Goal: Entertainment & Leisure: Consume media (video, audio)

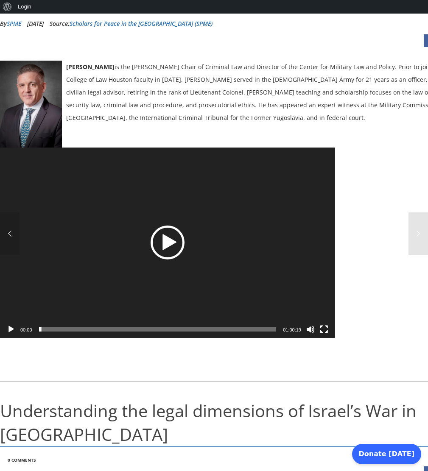
scroll to position [102, 0]
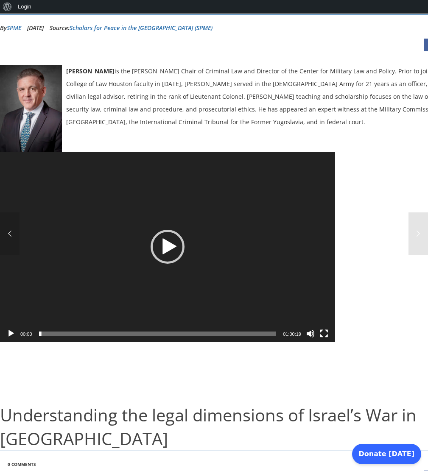
click at [14, 338] on button "Play" at bounding box center [11, 333] width 8 height 8
click at [7, 338] on button "Pause" at bounding box center [11, 333] width 8 height 8
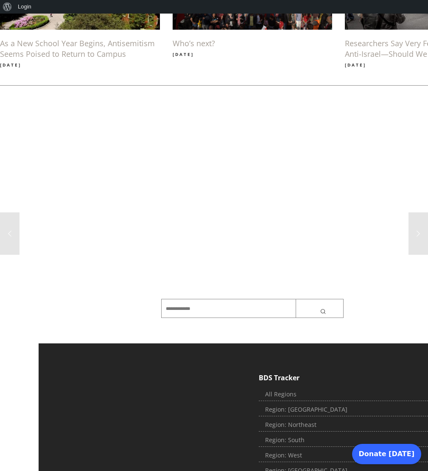
scroll to position [976, 0]
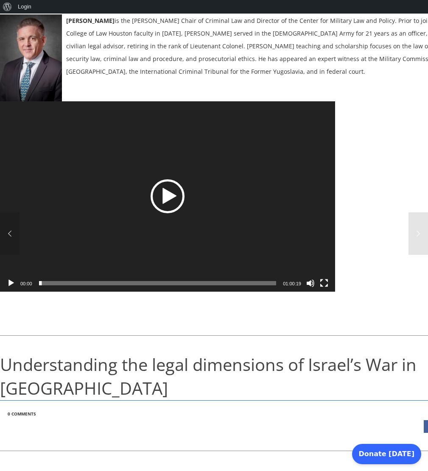
scroll to position [153, 0]
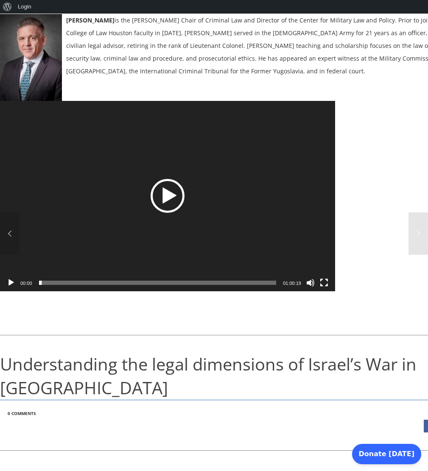
click at [166, 213] on div "Play" at bounding box center [167, 196] width 34 height 34
drag, startPoint x: 44, startPoint y: 358, endPoint x: 162, endPoint y: 357, distance: 118.7
click at [162, 285] on span "31:23" at bounding box center [157, 283] width 237 height 4
drag, startPoint x: 161, startPoint y: 358, endPoint x: 229, endPoint y: 356, distance: 67.9
click at [229, 285] on span "Time Slider" at bounding box center [228, 283] width 4 height 4
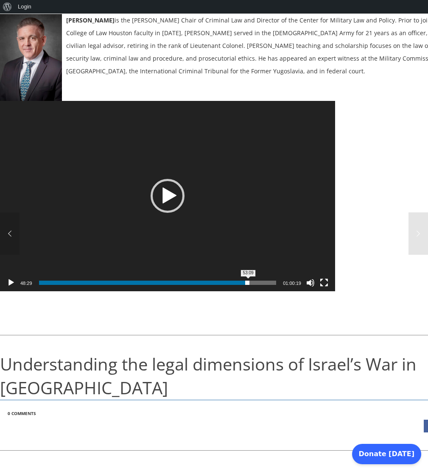
drag, startPoint x: 231, startPoint y: 359, endPoint x: 248, endPoint y: 357, distance: 17.5
click at [248, 285] on span "Time Slider" at bounding box center [247, 283] width 4 height 4
drag, startPoint x: 248, startPoint y: 357, endPoint x: 160, endPoint y: 357, distance: 87.3
click at [160, 285] on span "Time Slider" at bounding box center [159, 283] width 4 height 4
drag, startPoint x: 157, startPoint y: 356, endPoint x: 100, endPoint y: 352, distance: 56.9
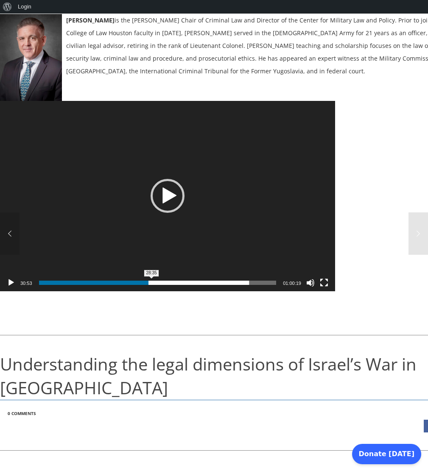
click at [100, 291] on div "28:35" at bounding box center [157, 282] width 237 height 17
drag, startPoint x: 148, startPoint y: 355, endPoint x: 93, endPoint y: 355, distance: 55.1
click at [93, 285] on span "Time Slider" at bounding box center [92, 283] width 4 height 4
drag, startPoint x: 93, startPoint y: 354, endPoint x: 245, endPoint y: 337, distance: 152.7
click at [245, 101] on div "[URL][DOMAIN_NAME] 14:56 13:43 01:00:19 Use Up/Down Arrow keys to increase or d…" at bounding box center [167, 101] width 335 height 0
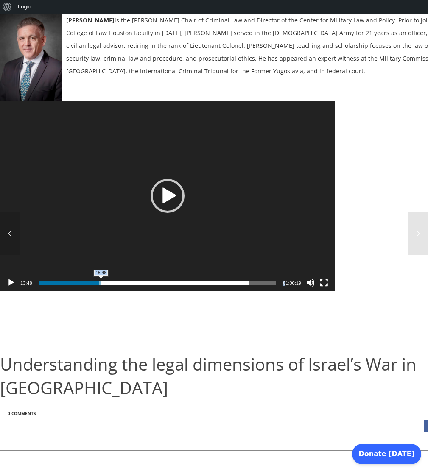
drag, startPoint x: 89, startPoint y: 357, endPoint x: 285, endPoint y: 353, distance: 196.3
click at [285, 291] on div "13:48 15:46 01:00:19 Use Up/Down Arrow keys to increase or decrease volume." at bounding box center [167, 282] width 335 height 17
